Goal: Browse casually

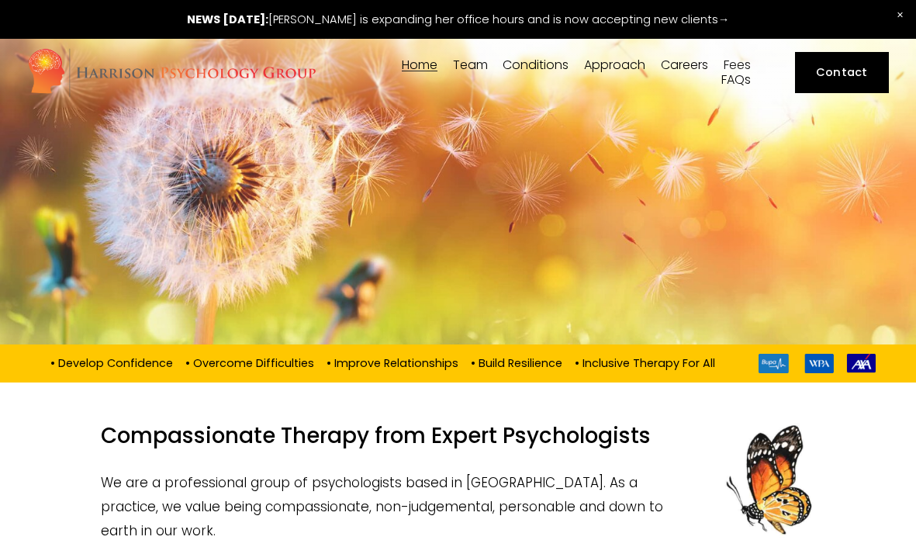
click at [451, 19] on link at bounding box center [458, 19] width 916 height 39
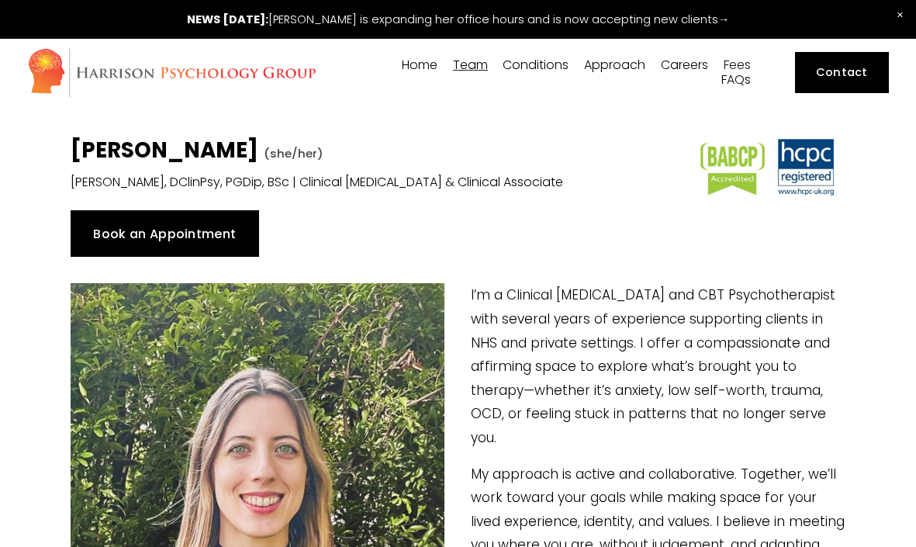
click at [211, 83] on img at bounding box center [171, 72] width 289 height 50
